Goal: Task Accomplishment & Management: Complete application form

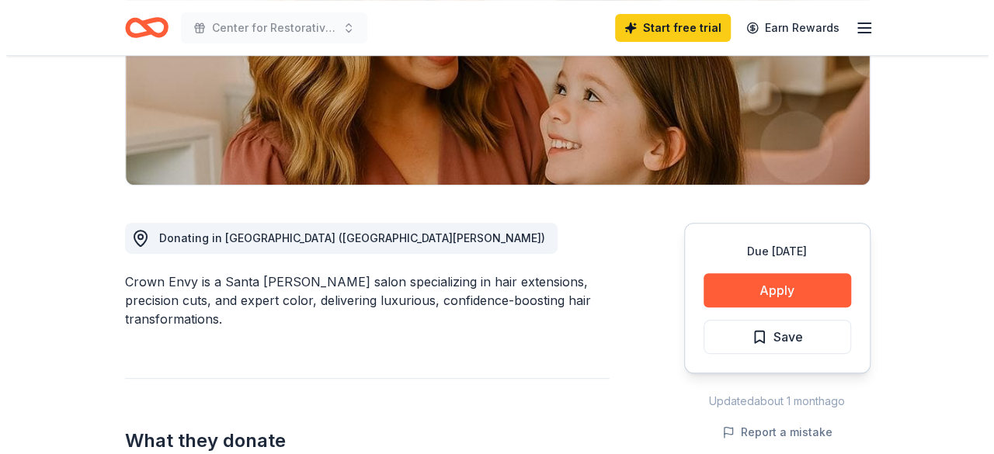
scroll to position [311, 0]
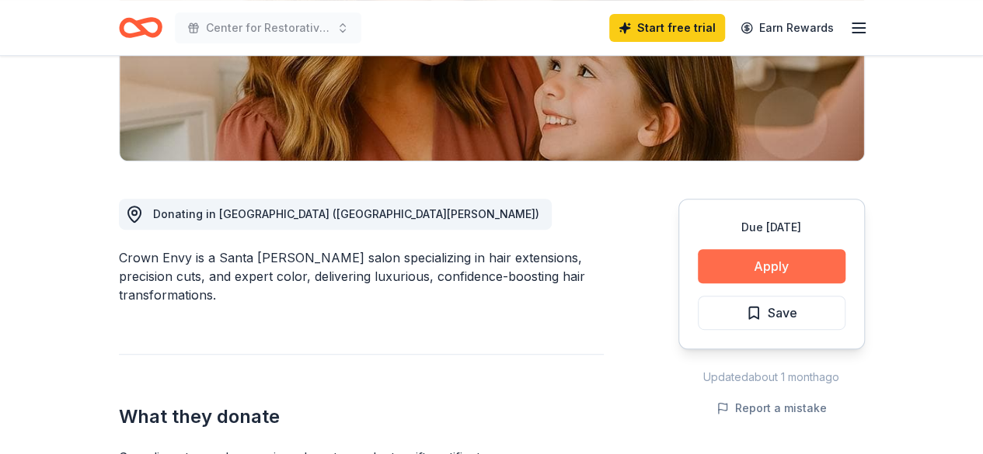
click at [792, 281] on button "Apply" at bounding box center [772, 266] width 148 height 34
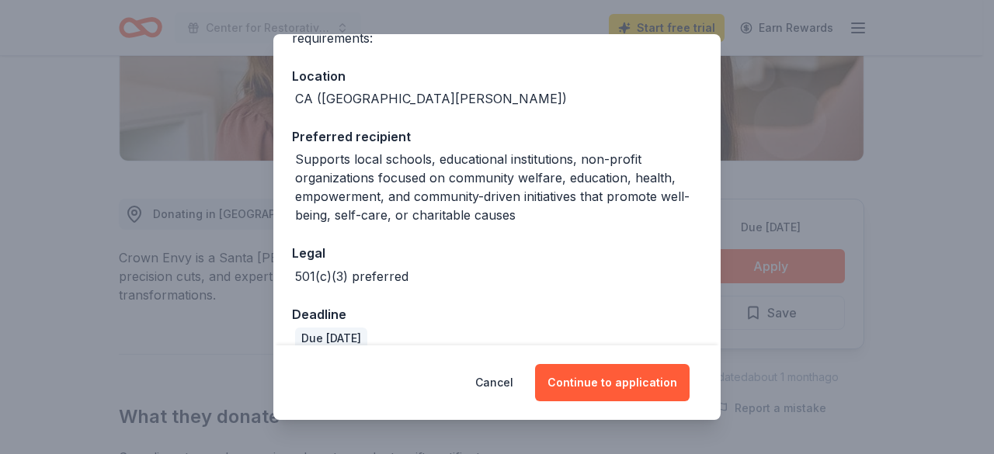
scroll to position [177, 0]
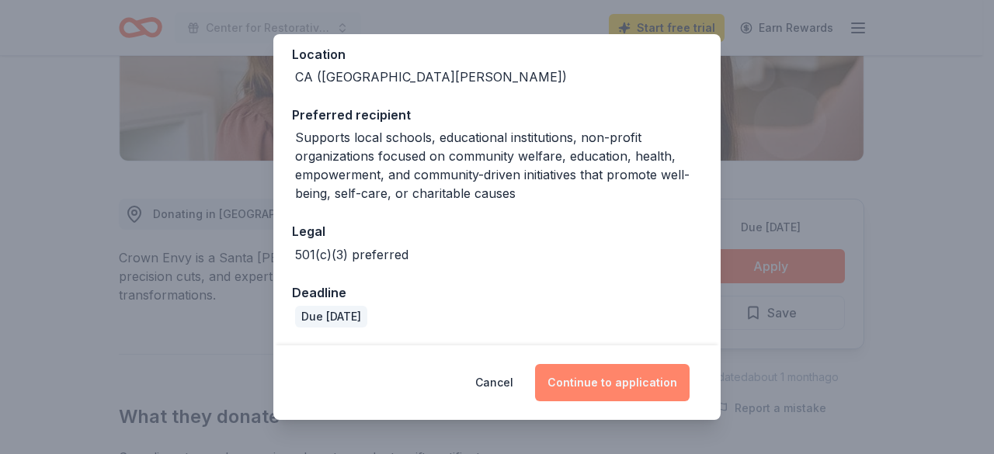
click at [592, 394] on button "Continue to application" at bounding box center [612, 382] width 155 height 37
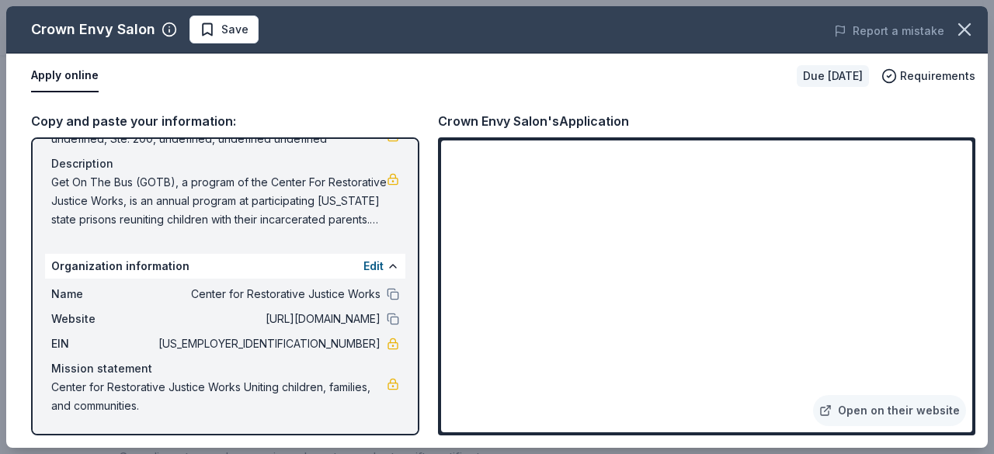
scroll to position [0, 0]
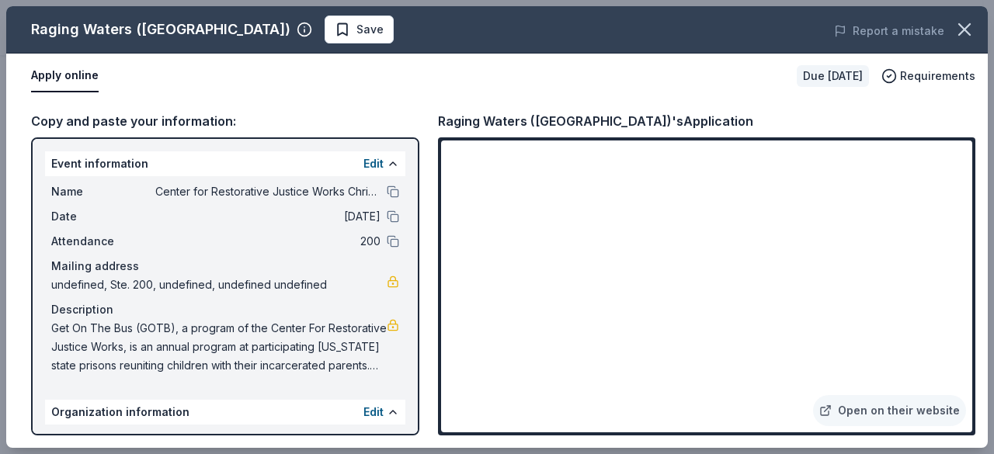
scroll to position [146, 0]
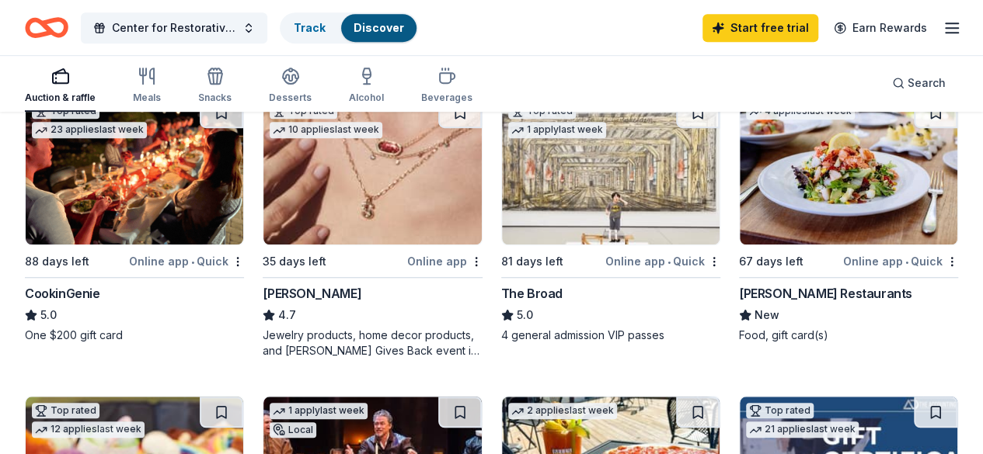
scroll to position [466, 0]
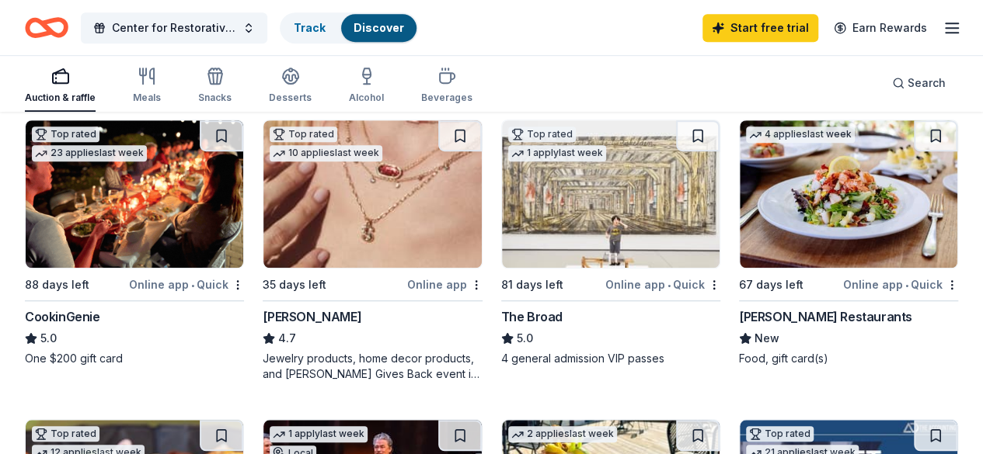
click at [739, 239] on img at bounding box center [847, 194] width 217 height 148
click at [739, 261] on img at bounding box center [847, 194] width 217 height 148
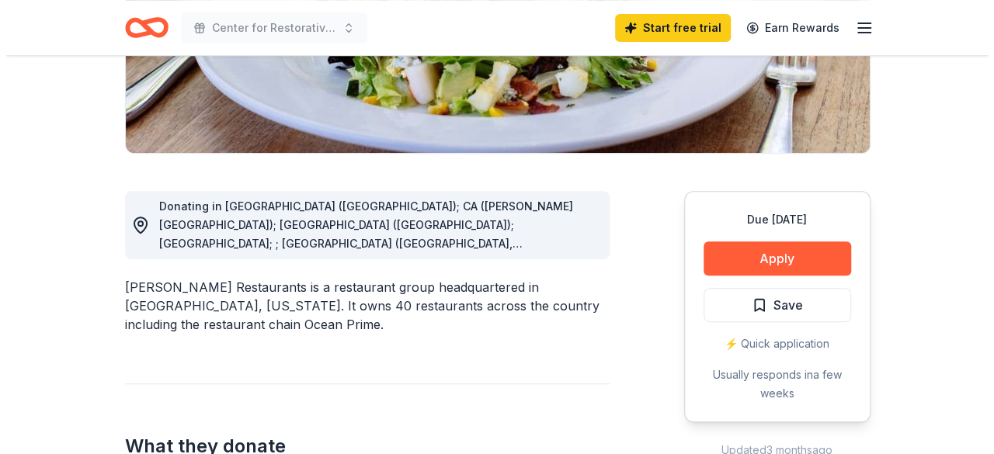
scroll to position [311, 0]
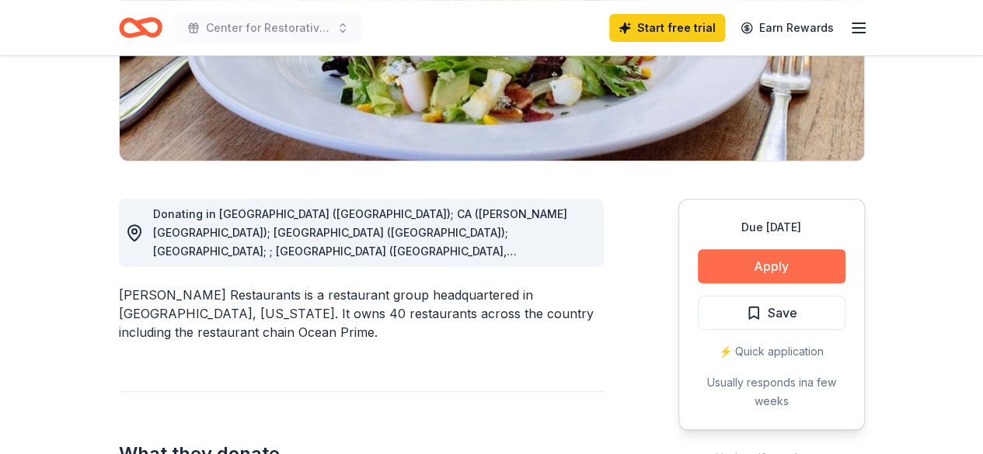
click at [740, 276] on button "Apply" at bounding box center [772, 266] width 148 height 34
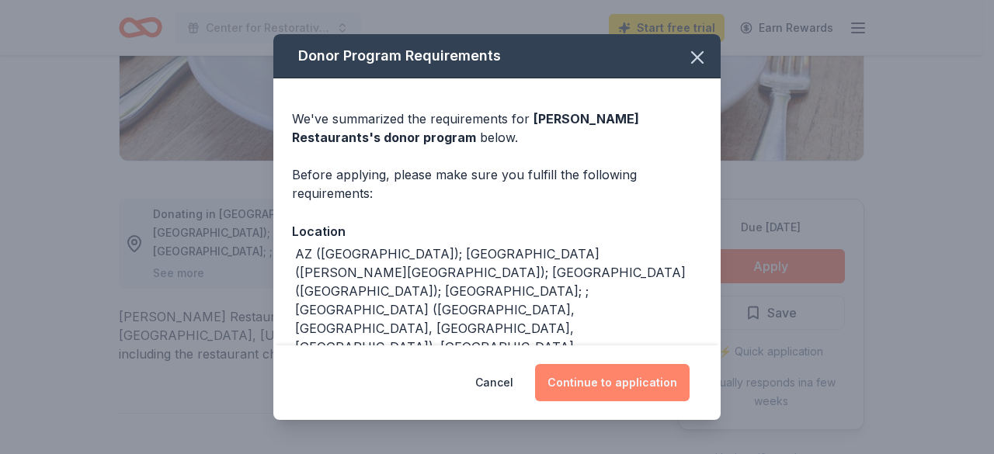
click at [574, 386] on button "Continue to application" at bounding box center [612, 382] width 155 height 37
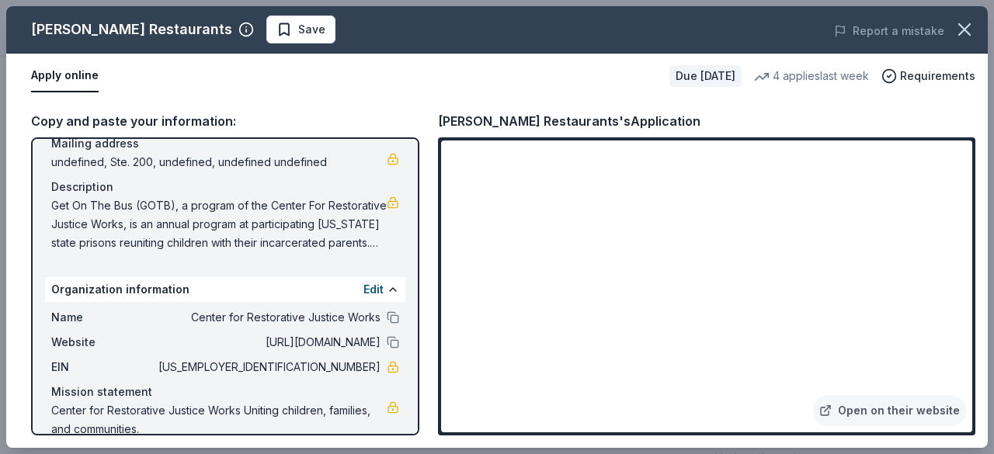
scroll to position [146, 0]
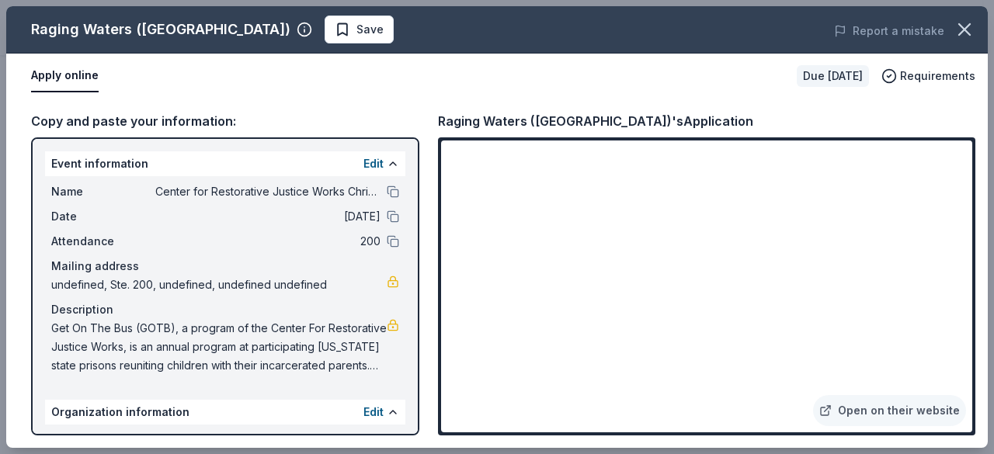
scroll to position [146, 0]
